Goal: Task Accomplishment & Management: Use online tool/utility

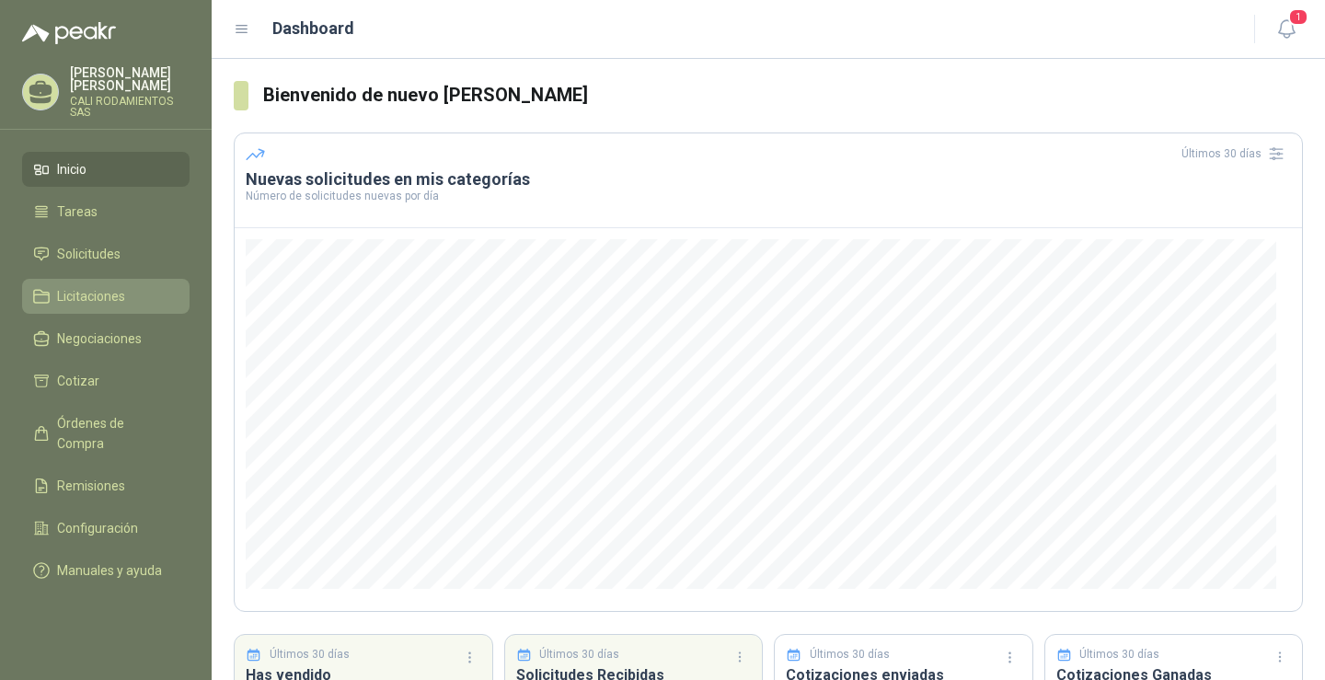
click at [176, 286] on li "Licitaciones" at bounding box center [105, 296] width 145 height 20
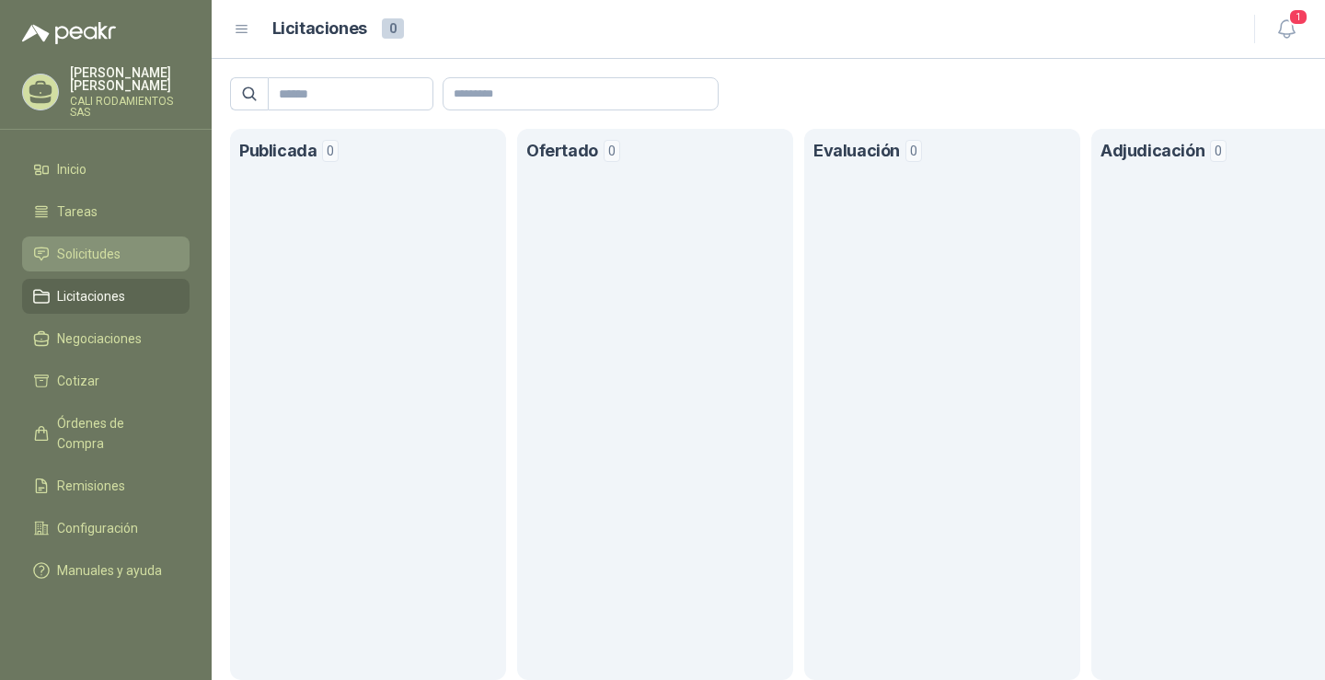
click at [167, 244] on li "Solicitudes" at bounding box center [105, 254] width 145 height 20
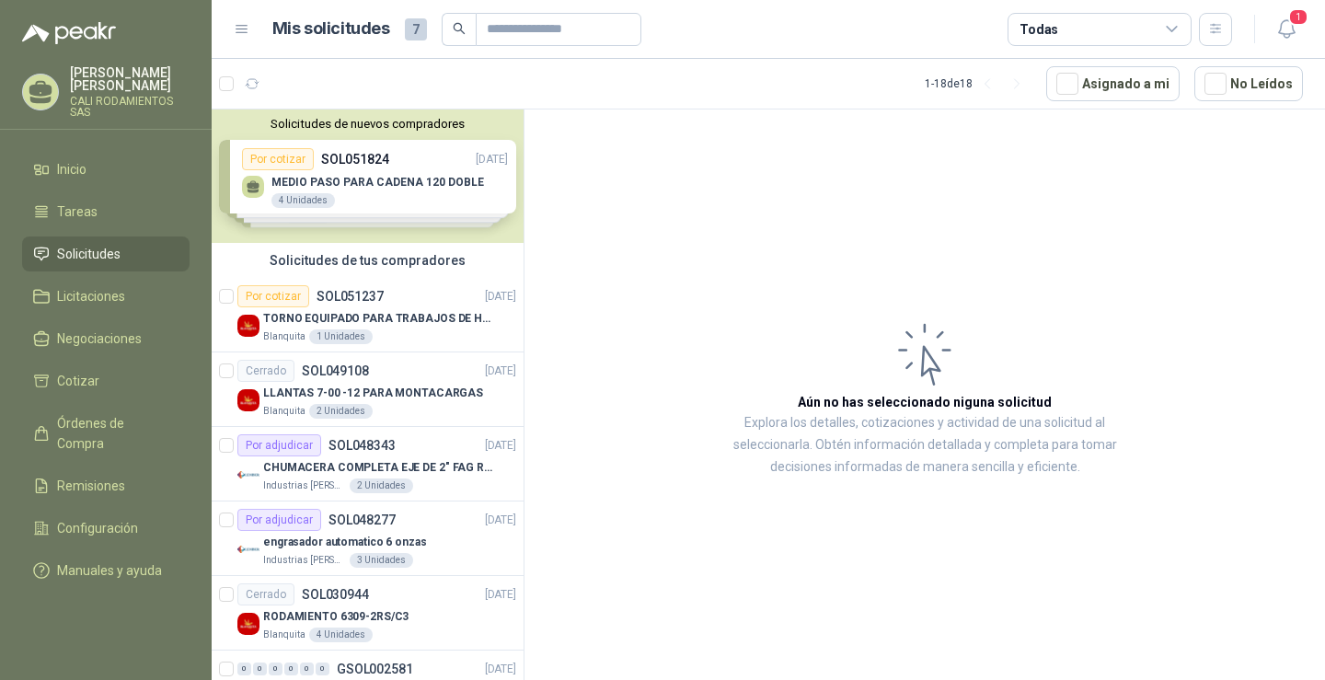
click at [413, 205] on div "Solicitudes de nuevos compradores Por cotizar SOL051824 [DATE] MEDIO PASO PARA …" at bounding box center [368, 176] width 312 height 133
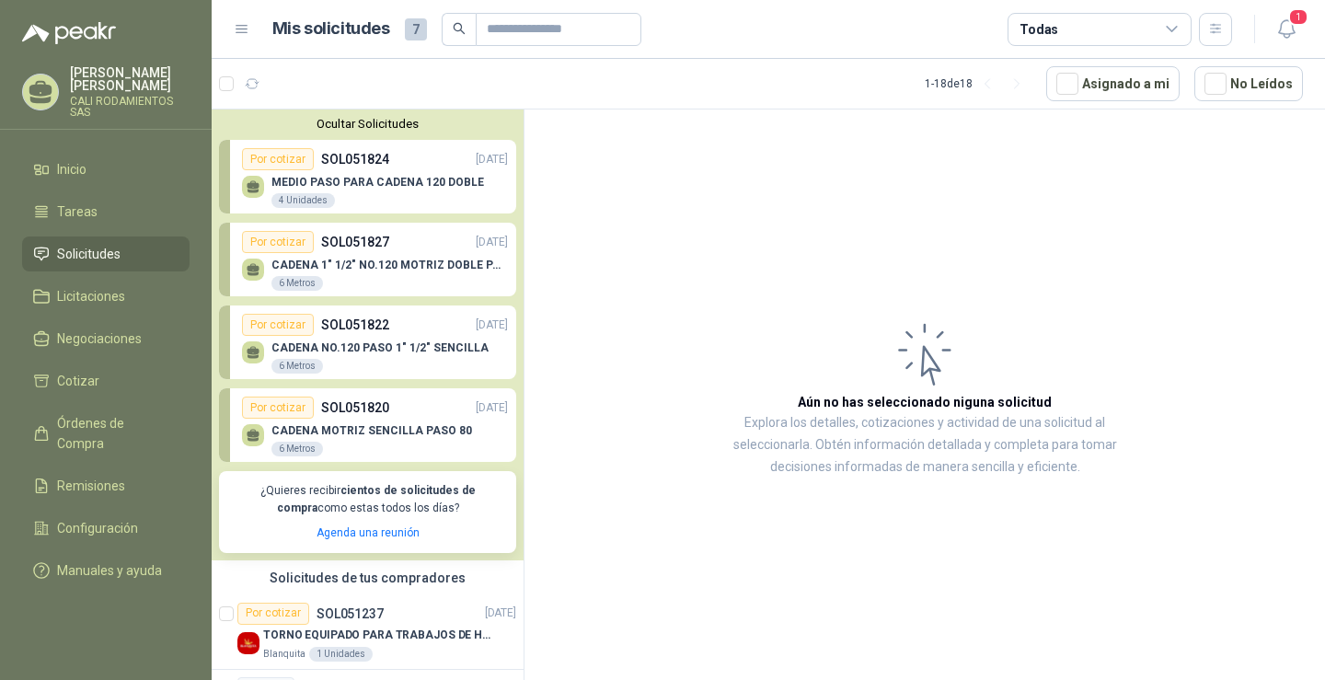
click at [416, 175] on div "MEDIO PASO PARA CADENA 120 DOBLE 4 Unidades" at bounding box center [375, 189] width 266 height 39
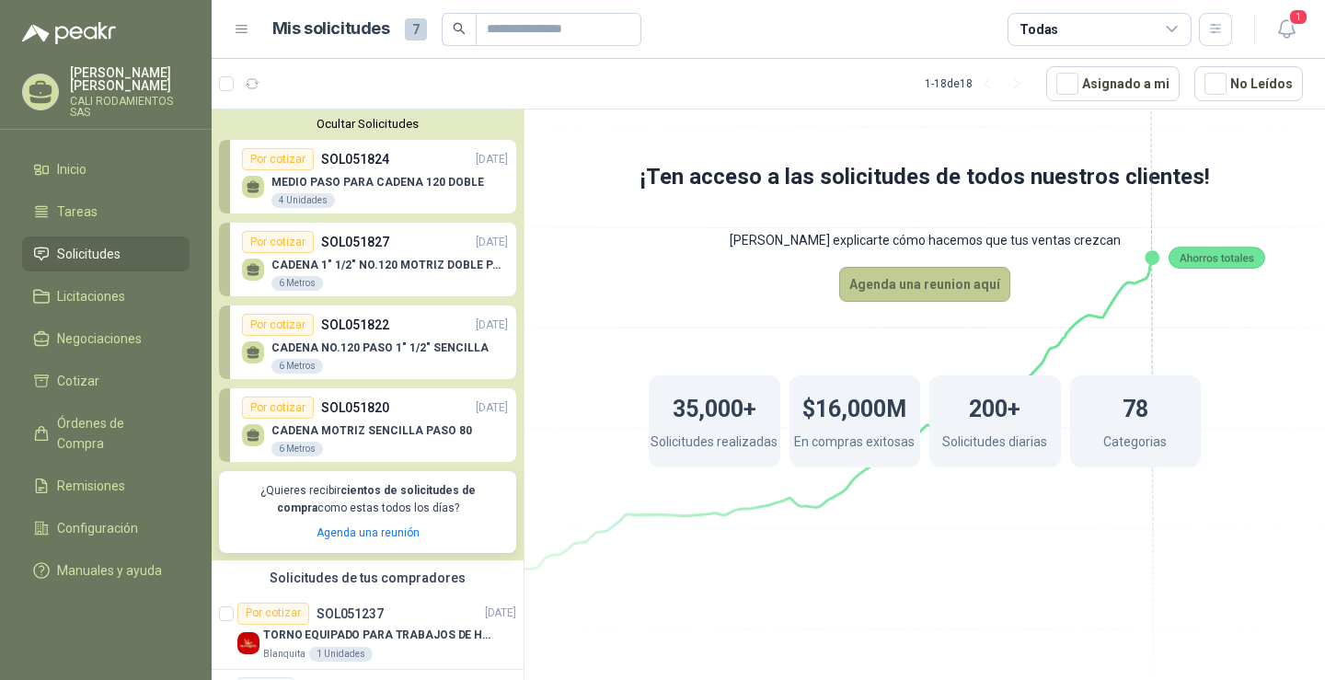
click at [901, 283] on button "Agenda una reunion aquí" at bounding box center [924, 284] width 171 height 35
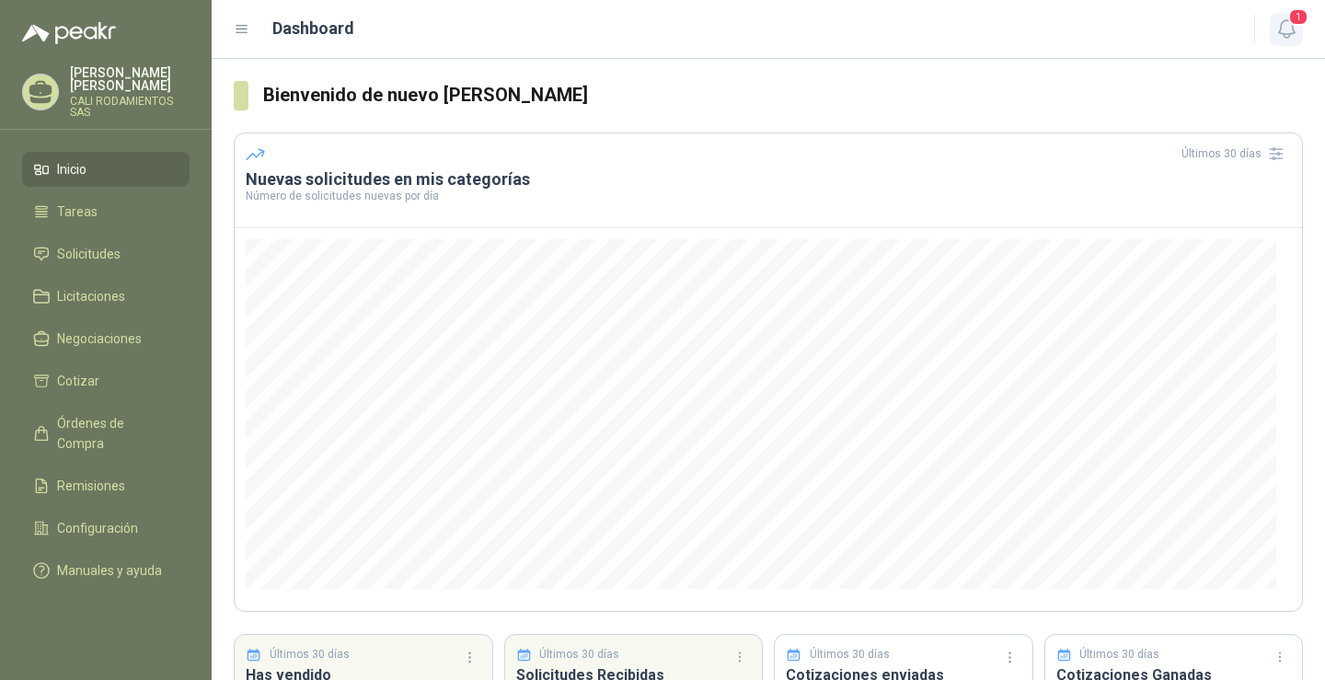
click at [1306, 24] on span "1" at bounding box center [1298, 16] width 20 height 17
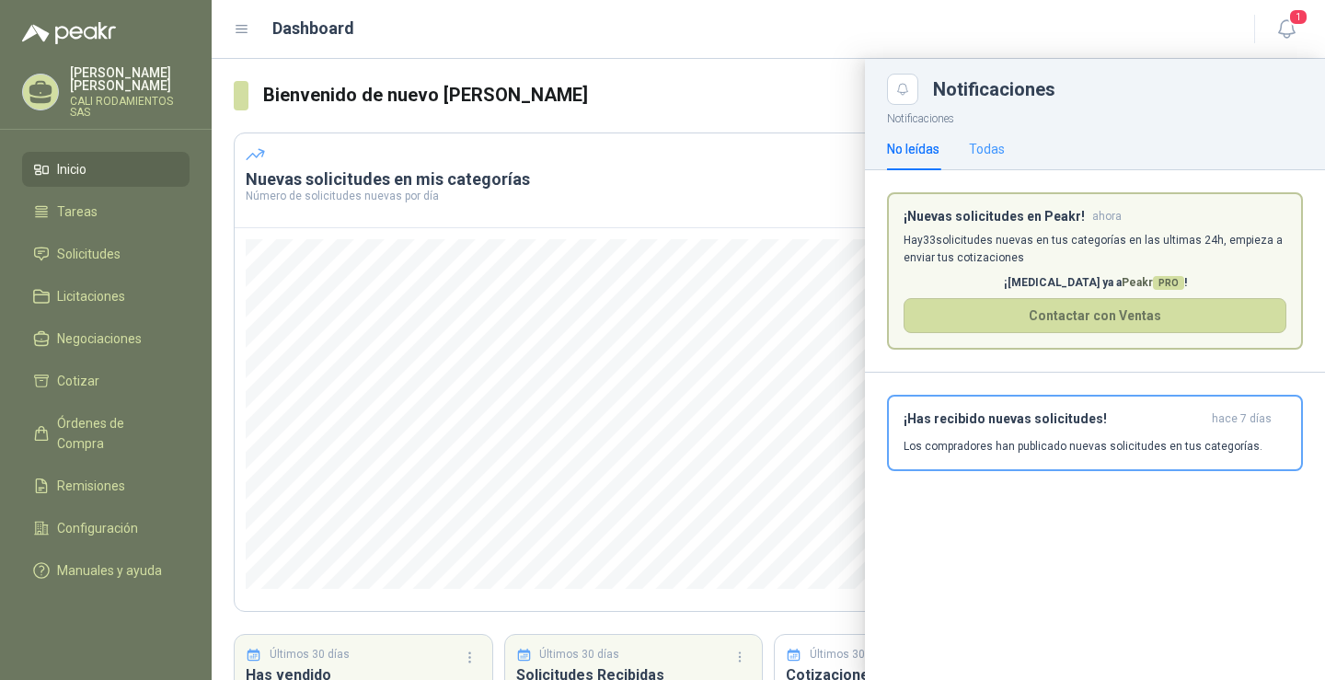
click at [977, 163] on div "Todas" at bounding box center [987, 149] width 36 height 42
click at [111, 279] on link "Licitaciones" at bounding box center [105, 296] width 167 height 35
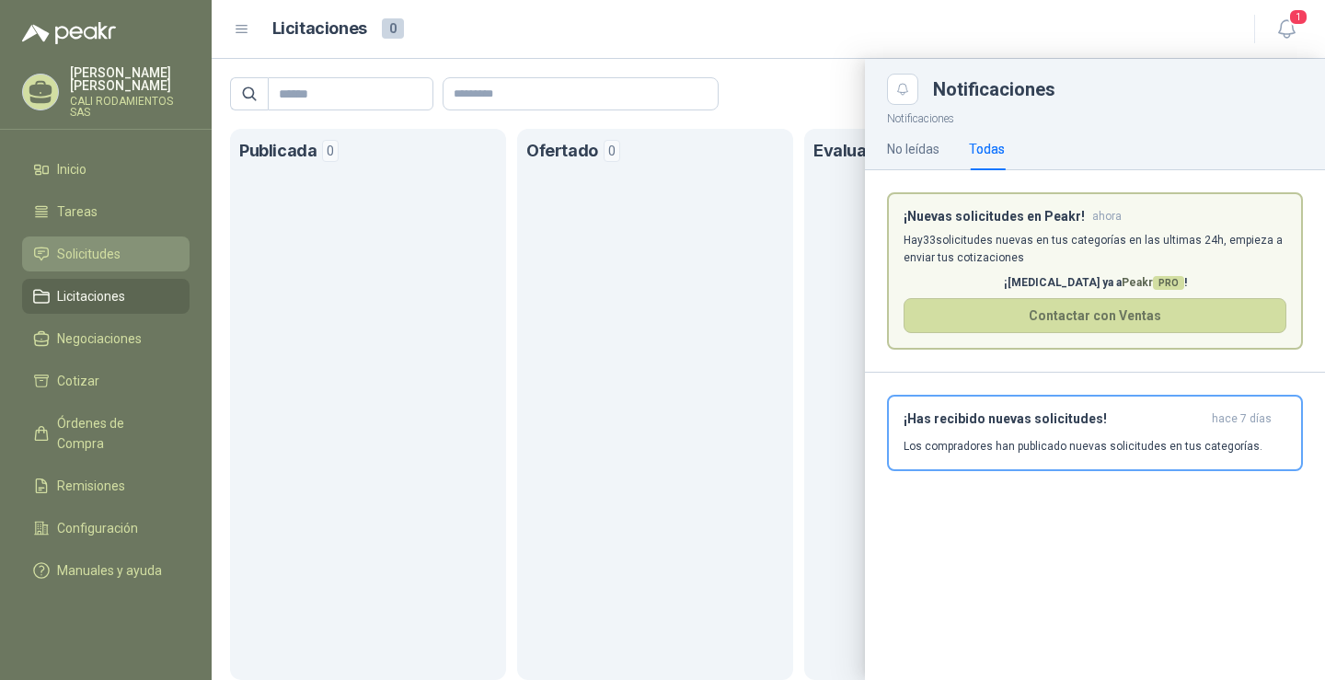
click at [112, 253] on link "Solicitudes" at bounding box center [105, 254] width 167 height 35
